Goal: Information Seeking & Learning: Learn about a topic

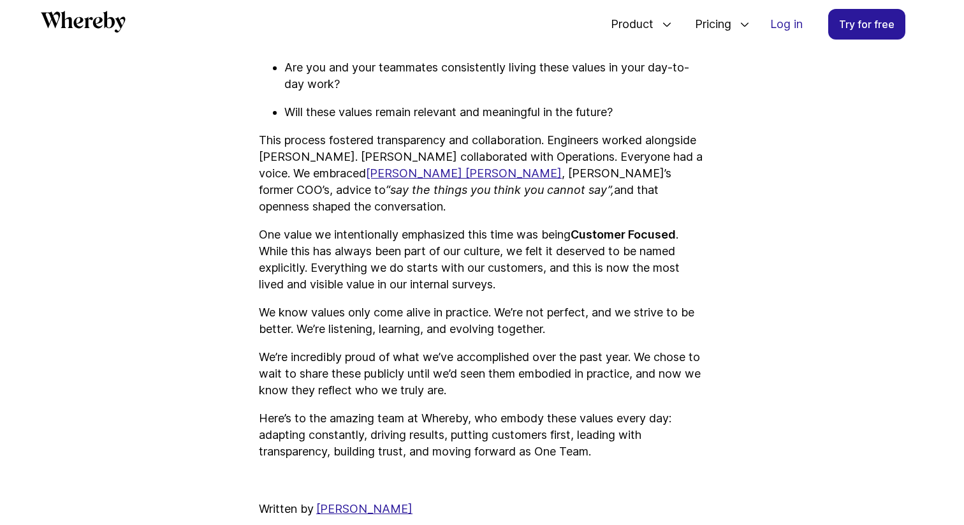
scroll to position [2216, 0]
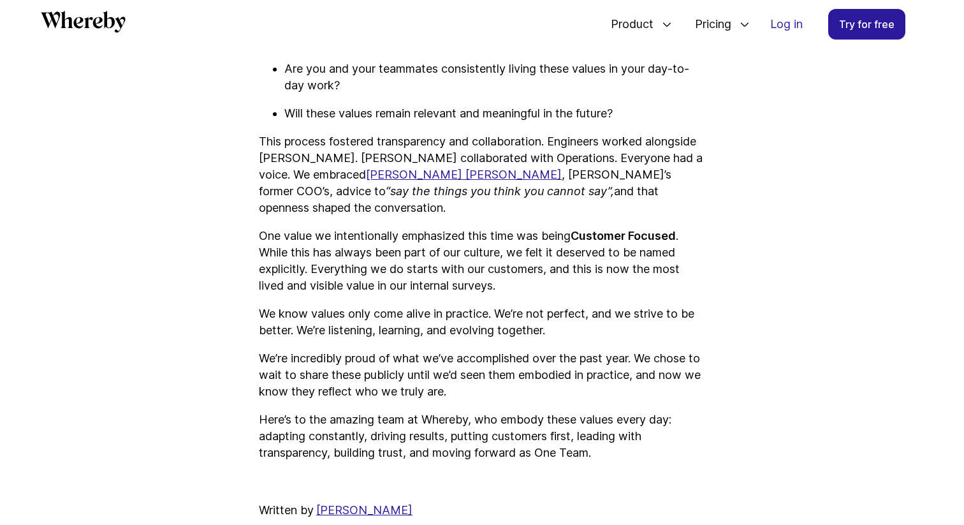
click at [368, 503] on link "[PERSON_NAME]" at bounding box center [364, 509] width 96 height 13
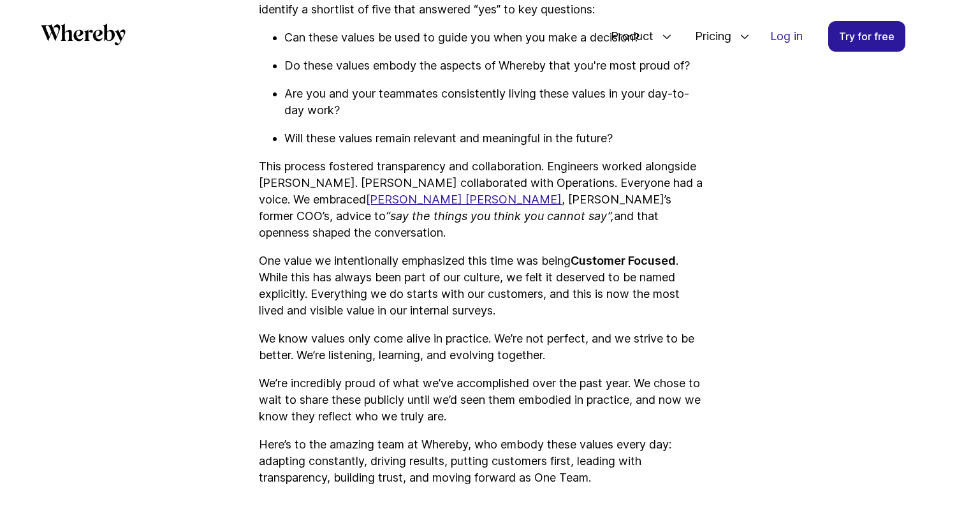
click at [627, 254] on strong "Customer Focused" at bounding box center [622, 260] width 105 height 13
